Goal: Transaction & Acquisition: Purchase product/service

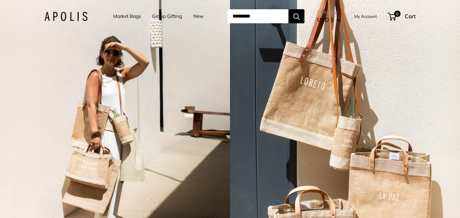
click at [120, 16] on link "Market Bags" at bounding box center [127, 16] width 28 height 9
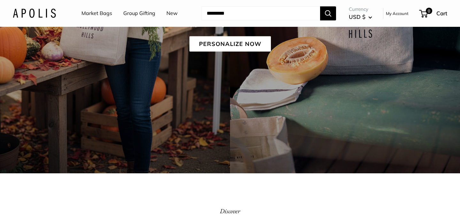
scroll to position [146, 0]
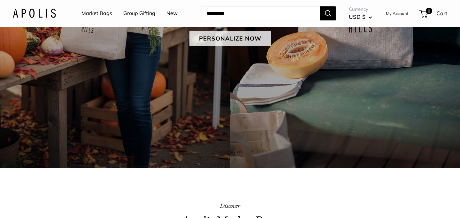
click at [220, 42] on link "Personalize Now" at bounding box center [229, 38] width 81 height 15
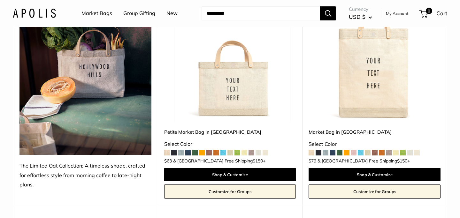
scroll to position [120, 0]
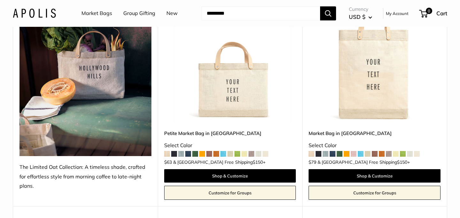
click at [0, 0] on img at bounding box center [0, 0] width 0 height 0
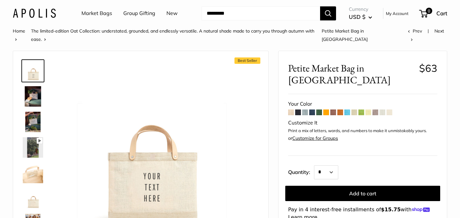
click at [350, 110] on span at bounding box center [347, 113] width 6 height 6
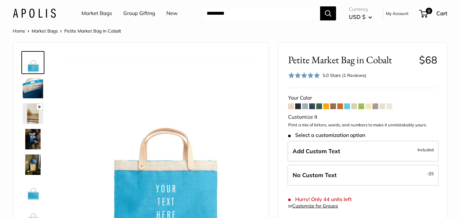
click at [382, 107] on span at bounding box center [383, 107] width 6 height 6
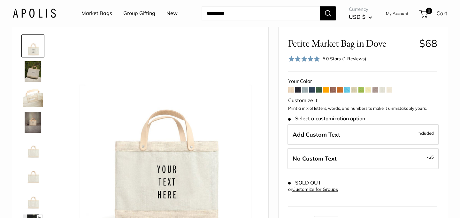
scroll to position [19, 0]
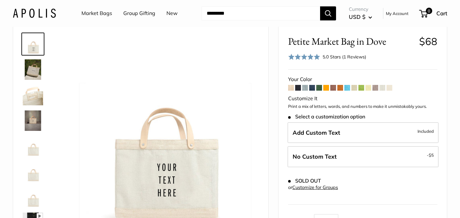
click at [306, 87] on span at bounding box center [305, 88] width 6 height 6
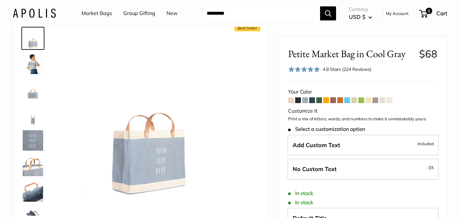
scroll to position [25, 0]
click at [36, 63] on img at bounding box center [33, 63] width 20 height 20
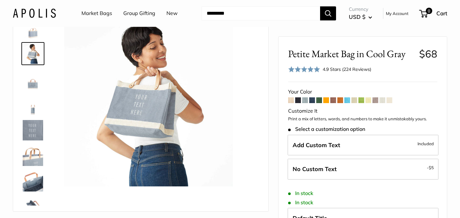
scroll to position [38, 0]
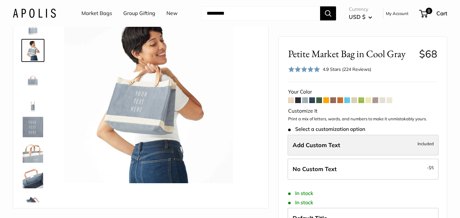
click at [376, 146] on label "Add Custom Text Included" at bounding box center [363, 145] width 151 height 21
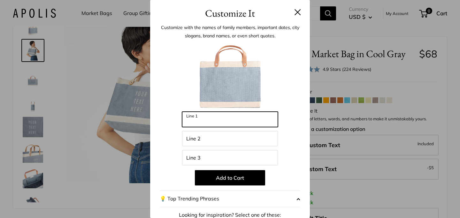
click at [237, 123] on input "Line 1" at bounding box center [230, 119] width 96 height 15
type input "*"
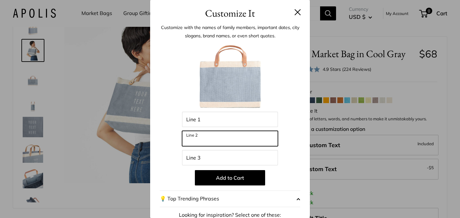
click at [205, 138] on input "Line 2" at bounding box center [230, 138] width 96 height 15
type input "***"
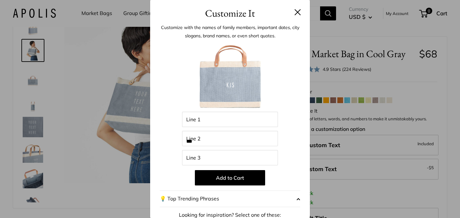
click at [291, 78] on div at bounding box center [230, 77] width 141 height 70
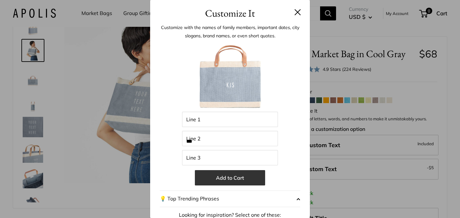
click at [236, 179] on button "Add to Cart" at bounding box center [230, 177] width 70 height 15
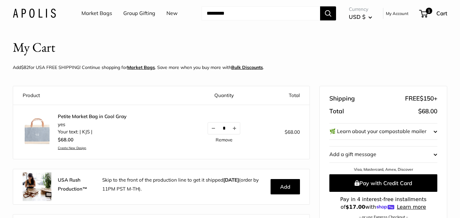
click at [92, 14] on link "Market Bags" at bounding box center [96, 14] width 31 height 10
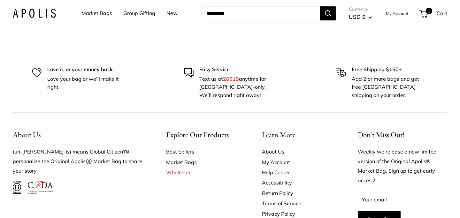
scroll to position [1595, 0]
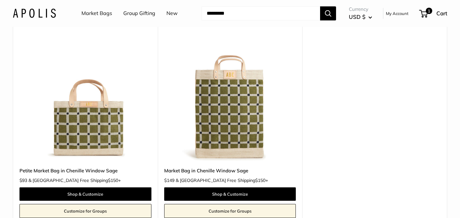
scroll to position [67, 0]
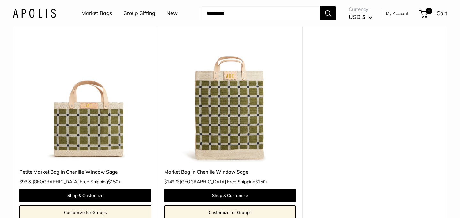
click at [0, 0] on img at bounding box center [0, 0] width 0 height 0
click at [92, 12] on link "Market Bags" at bounding box center [96, 14] width 31 height 10
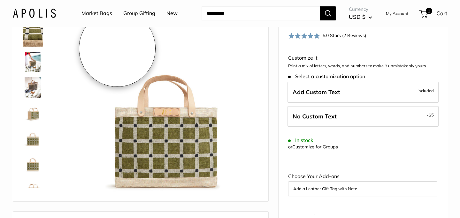
scroll to position [53, 0]
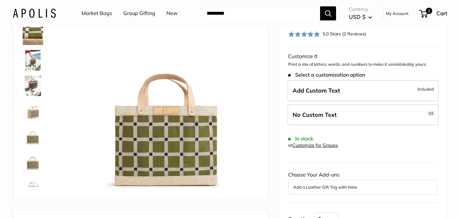
click at [34, 62] on img at bounding box center [33, 60] width 20 height 20
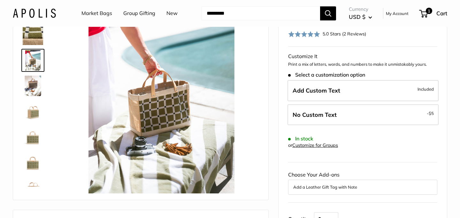
click at [32, 87] on img at bounding box center [33, 86] width 20 height 20
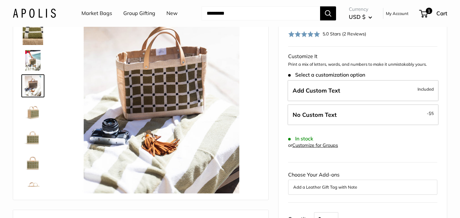
click at [33, 114] on img at bounding box center [33, 111] width 20 height 20
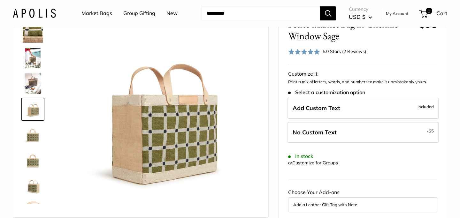
scroll to position [42, 0]
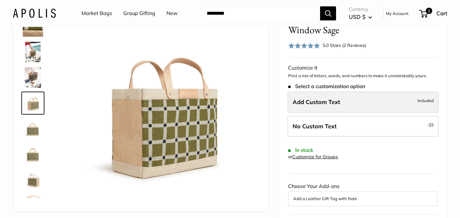
click at [306, 99] on span "Add Custom Text" at bounding box center [317, 101] width 48 height 7
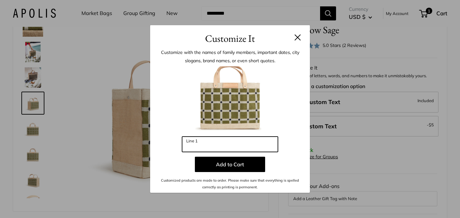
click at [210, 142] on input "Line 1" at bounding box center [230, 144] width 96 height 15
type input "*"
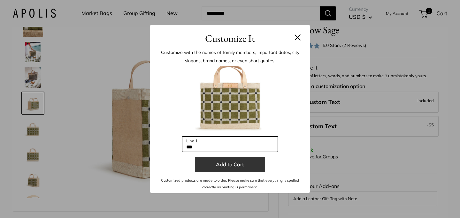
type input "***"
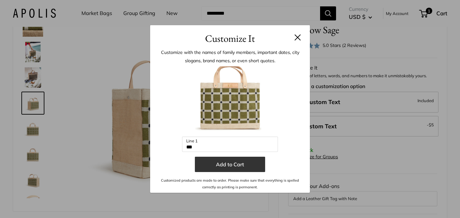
click at [222, 167] on button "Add to Cart" at bounding box center [230, 164] width 70 height 15
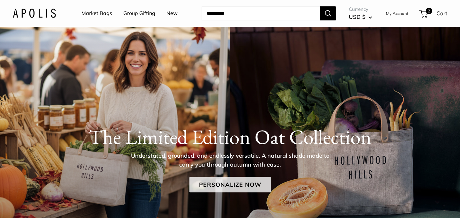
click at [216, 186] on link "Personalize Now" at bounding box center [229, 184] width 81 height 15
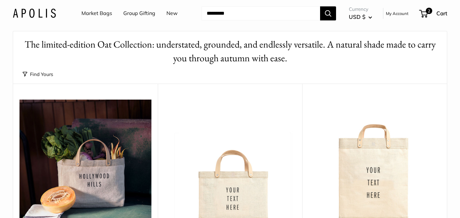
scroll to position [105, 0]
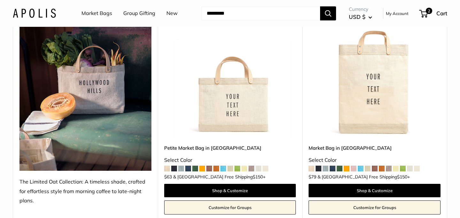
click at [356, 167] on span at bounding box center [354, 169] width 6 height 6
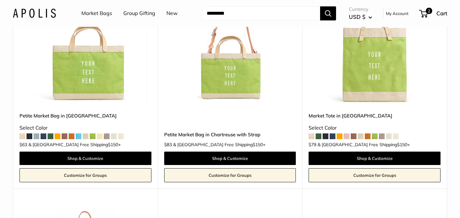
scroll to position [2443, 0]
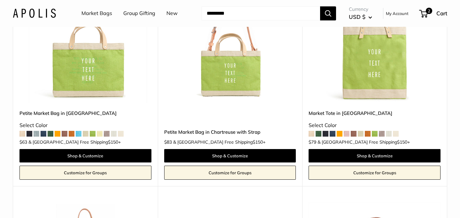
click at [79, 131] on span at bounding box center [79, 134] width 6 height 6
click at [36, 131] on span at bounding box center [37, 134] width 6 height 6
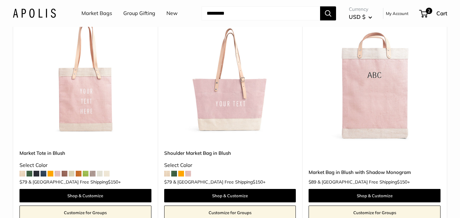
scroll to position [2866, 0]
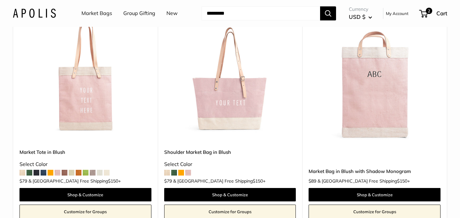
click at [0, 0] on img at bounding box center [0, 0] width 0 height 0
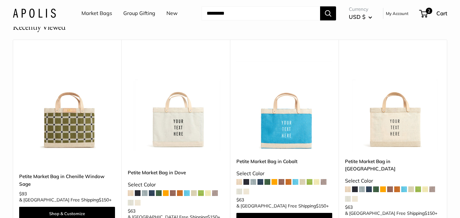
scroll to position [3844, 0]
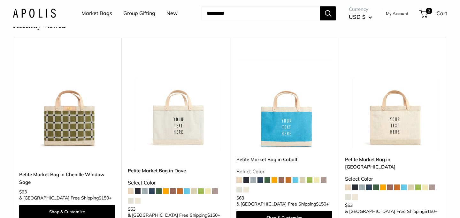
click at [347, 185] on span at bounding box center [348, 188] width 6 height 6
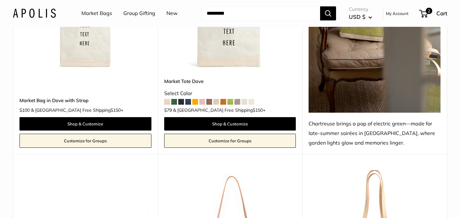
scroll to position [2008, 0]
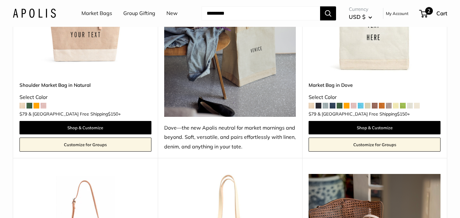
click at [426, 12] on span "2" at bounding box center [429, 11] width 8 height 8
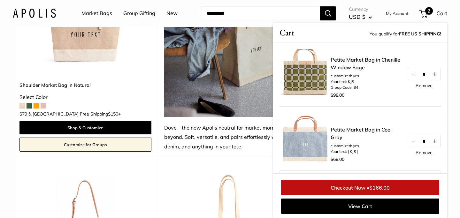
click at [428, 87] on link "Remove" at bounding box center [424, 85] width 17 height 4
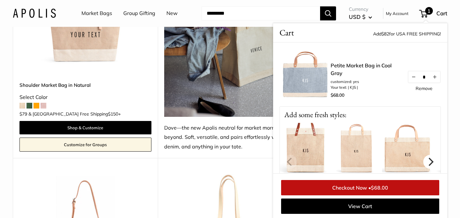
click at [433, 162] on icon "Next" at bounding box center [431, 162] width 5 height 8
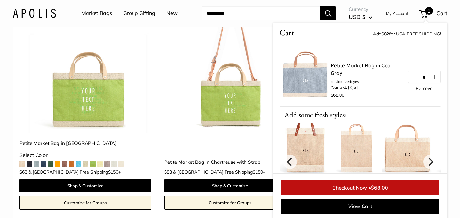
scroll to position [2414, 0]
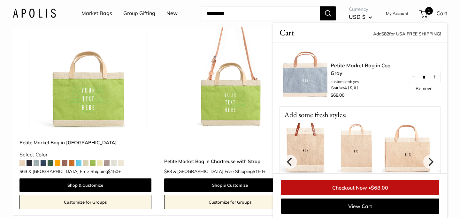
click at [107, 160] on span at bounding box center [107, 163] width 6 height 6
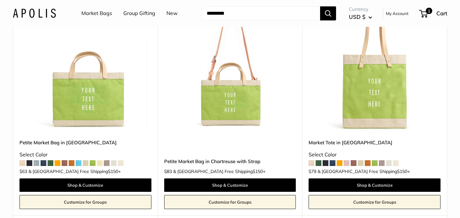
click at [36, 160] on span at bounding box center [37, 163] width 6 height 6
click at [30, 160] on span at bounding box center [30, 163] width 6 height 6
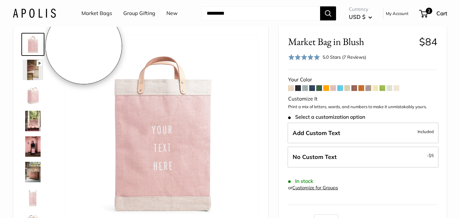
scroll to position [19, 0]
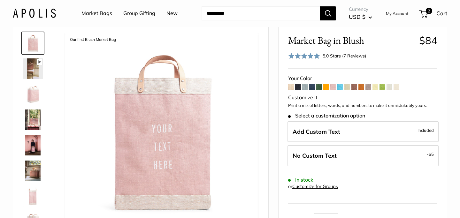
click at [33, 147] on img at bounding box center [33, 145] width 20 height 20
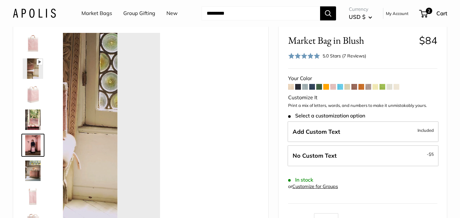
scroll to position [20, 0]
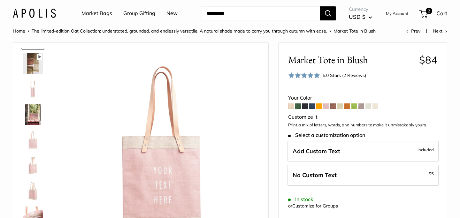
scroll to position [25, 0]
click at [32, 114] on img at bounding box center [33, 114] width 20 height 20
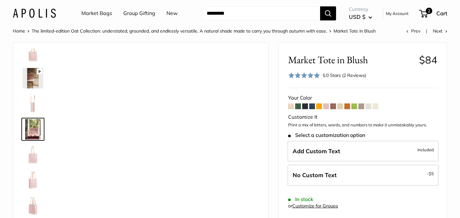
scroll to position [0, 0]
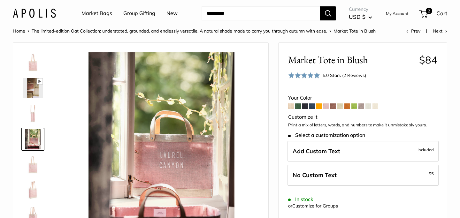
click at [32, 66] on img at bounding box center [33, 62] width 20 height 20
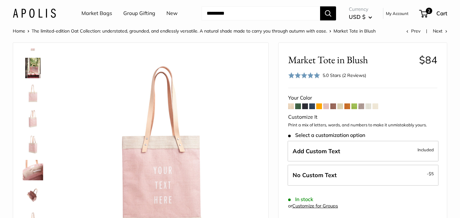
click at [31, 143] on img at bounding box center [33, 145] width 20 height 20
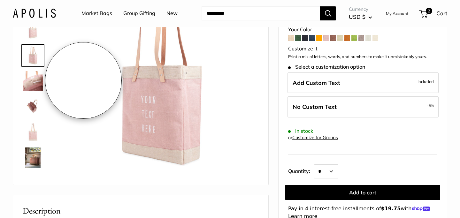
scroll to position [70, 0]
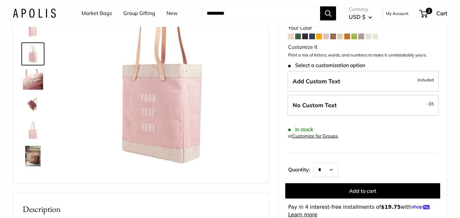
click at [36, 155] on img at bounding box center [33, 156] width 20 height 20
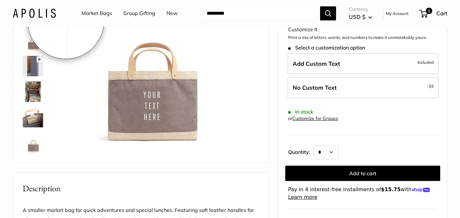
scroll to position [40, 0]
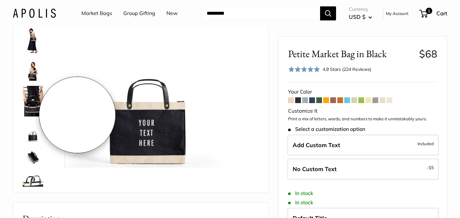
scroll to position [57, 0]
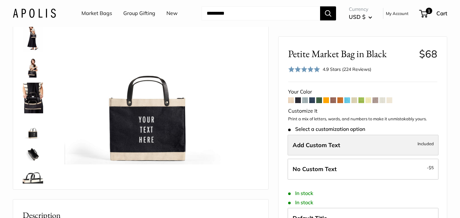
click at [356, 143] on label "Add Custom Text Included" at bounding box center [363, 145] width 151 height 21
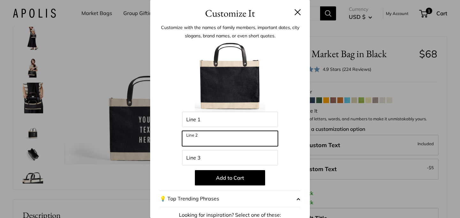
click at [227, 140] on input "Line 2" at bounding box center [230, 138] width 96 height 15
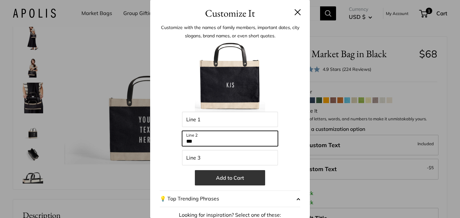
type input "***"
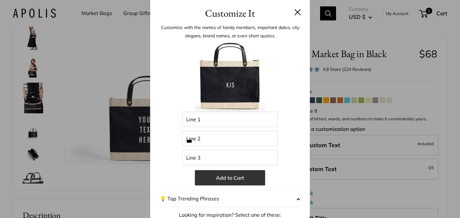
click at [233, 179] on button "Add to Cart" at bounding box center [230, 177] width 70 height 15
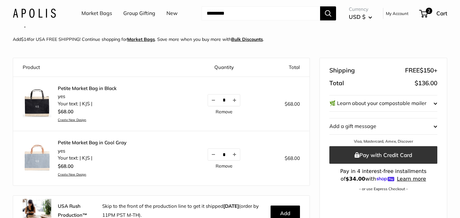
scroll to position [29, 0]
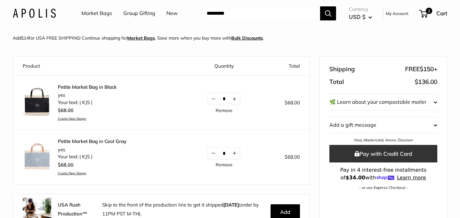
click at [382, 156] on button "Pay with Credit Card" at bounding box center [383, 154] width 108 height 18
